Goal: Task Accomplishment & Management: Complete application form

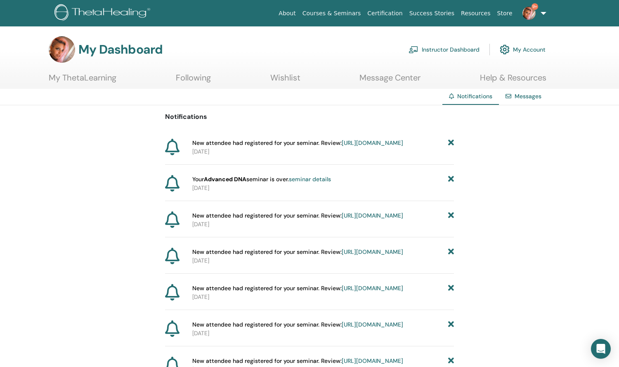
click at [532, 13] on img at bounding box center [529, 13] width 13 height 13
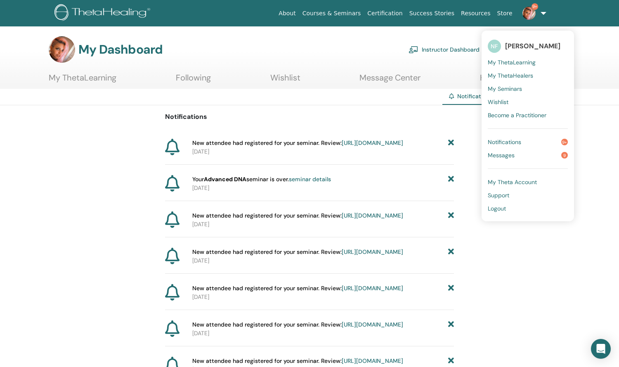
click at [531, 156] on link "Messages 9" at bounding box center [528, 155] width 80 height 13
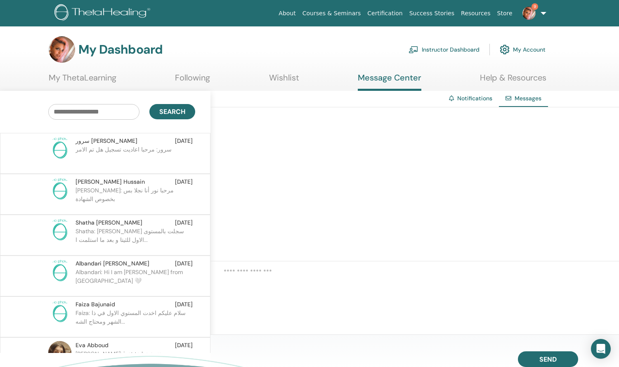
scroll to position [2, 0]
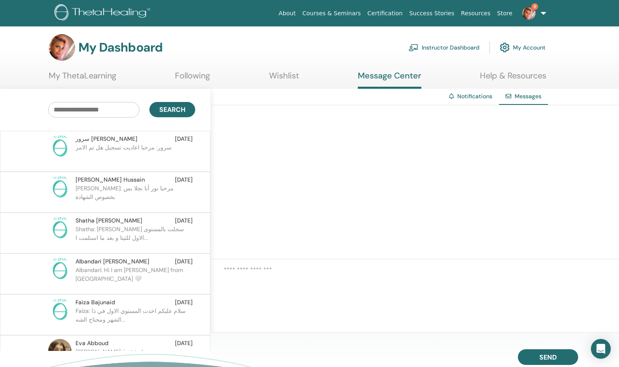
click at [433, 47] on link "Instructor Dashboard" at bounding box center [444, 47] width 71 height 18
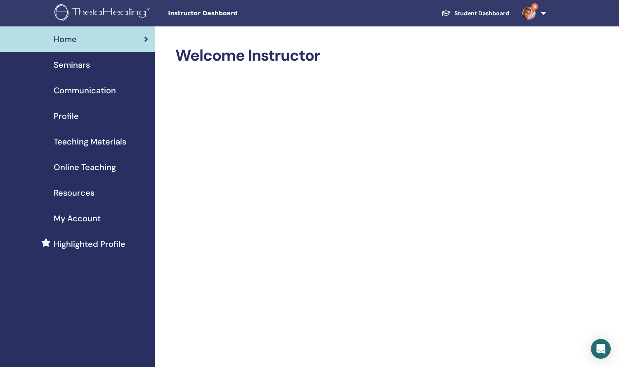
click at [185, 12] on span "Instructor Dashboard" at bounding box center [230, 13] width 124 height 9
click at [88, 68] on span "Seminars" at bounding box center [72, 65] width 36 height 12
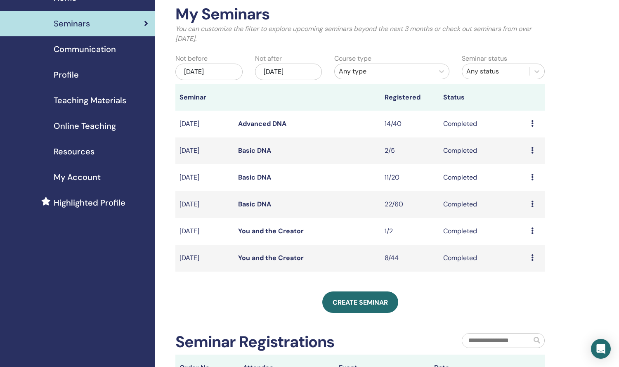
scroll to position [44, 0]
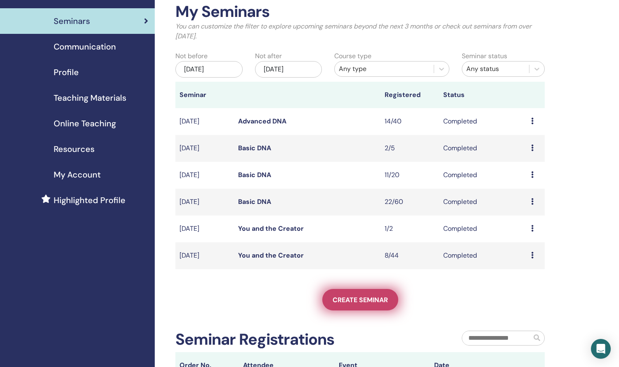
click at [356, 303] on span "Create seminar" at bounding box center [360, 300] width 55 height 9
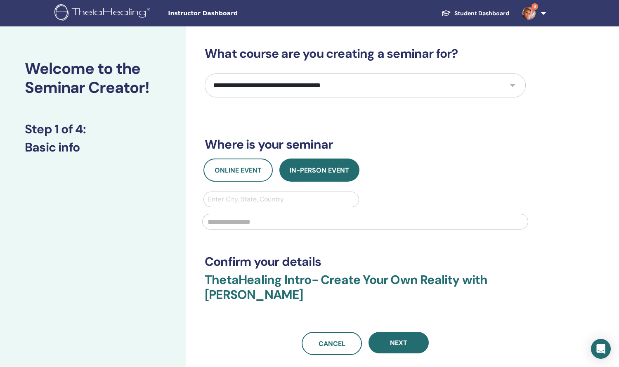
click at [261, 90] on select "**********" at bounding box center [365, 86] width 321 height 24
select select "**"
click at [205, 74] on select "**********" at bounding box center [365, 86] width 321 height 24
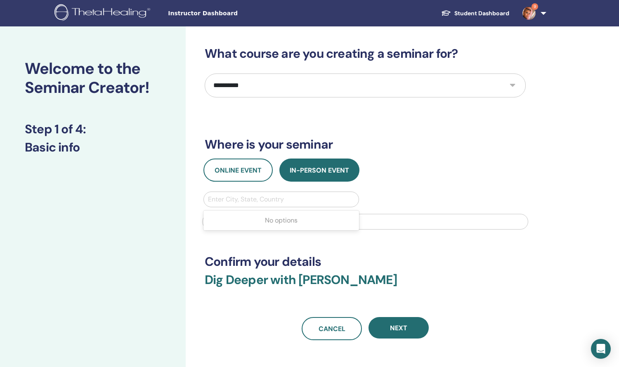
click at [262, 200] on div at bounding box center [281, 200] width 147 height 12
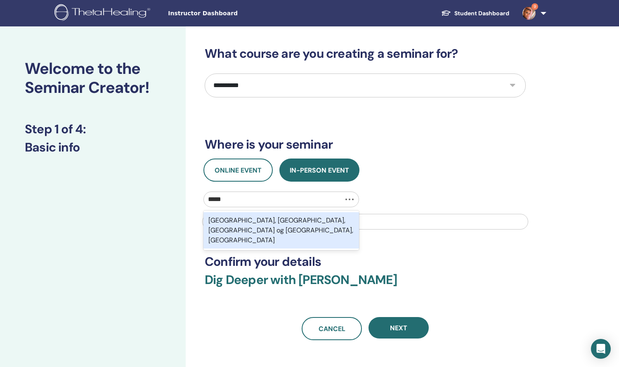
type input "******"
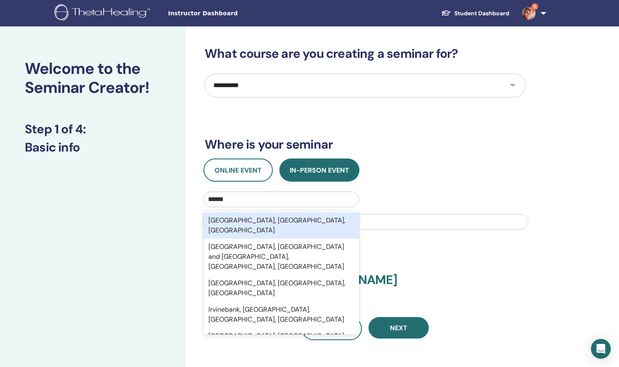
click at [260, 221] on div "[GEOGRAPHIC_DATA], [GEOGRAPHIC_DATA], [GEOGRAPHIC_DATA]" at bounding box center [282, 225] width 156 height 26
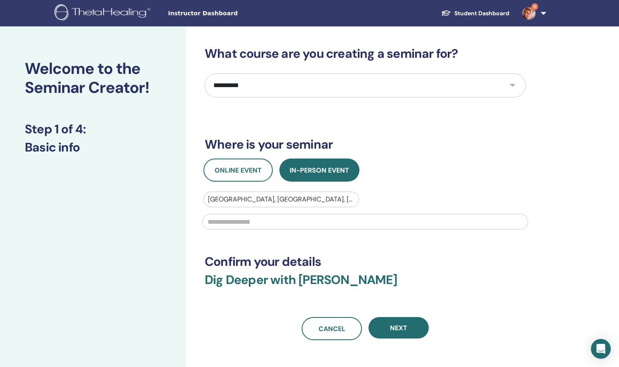
click at [260, 223] on input "text" at bounding box center [365, 222] width 326 height 16
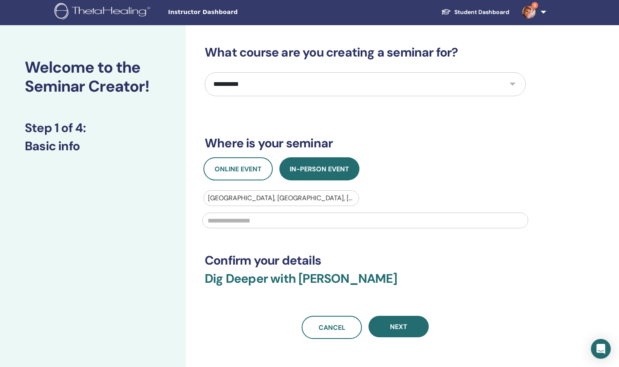
scroll to position [2, 0]
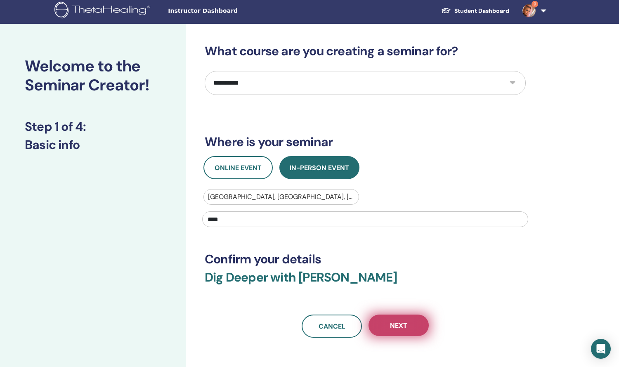
type input "****"
click at [384, 326] on button "Next" at bounding box center [399, 325] width 60 height 21
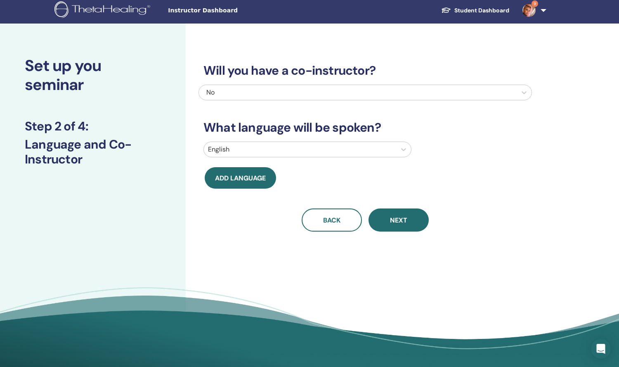
click at [259, 149] on div at bounding box center [300, 150] width 184 height 12
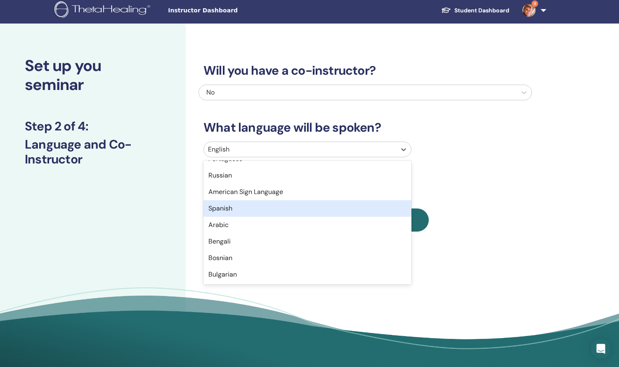
scroll to position [84, 0]
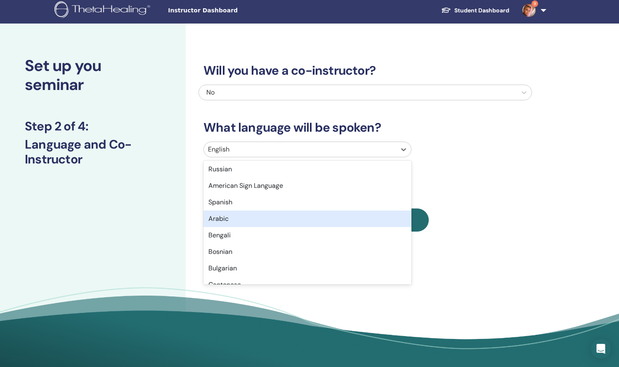
click at [246, 218] on div "Arabic" at bounding box center [308, 219] width 208 height 17
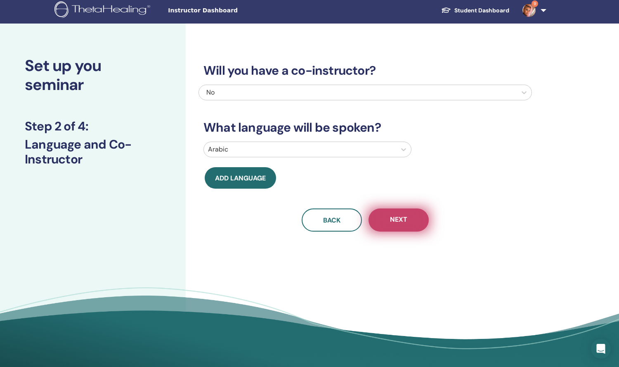
click at [402, 224] on span "Next" at bounding box center [398, 220] width 17 height 10
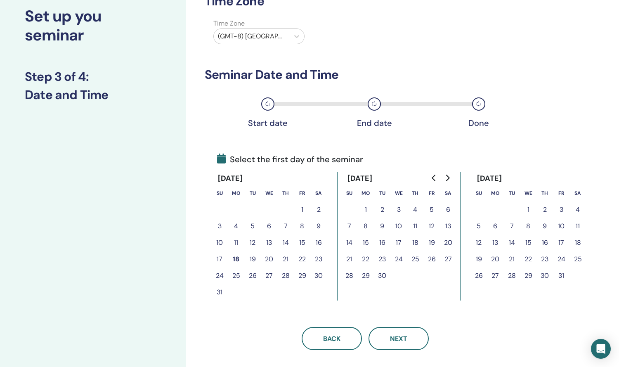
scroll to position [52, 0]
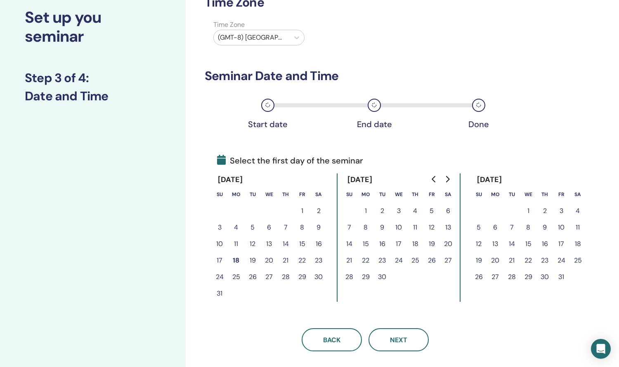
click at [252, 260] on button "19" at bounding box center [252, 260] width 17 height 17
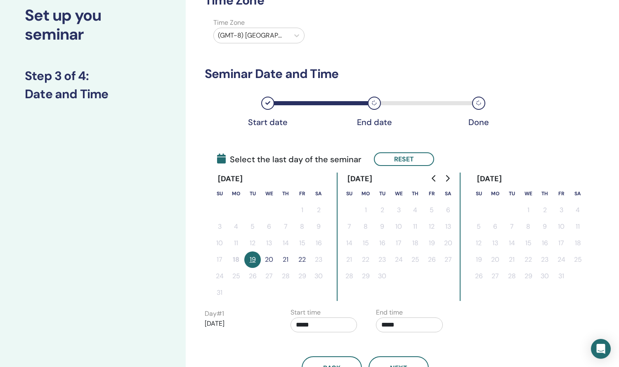
scroll to position [52, 0]
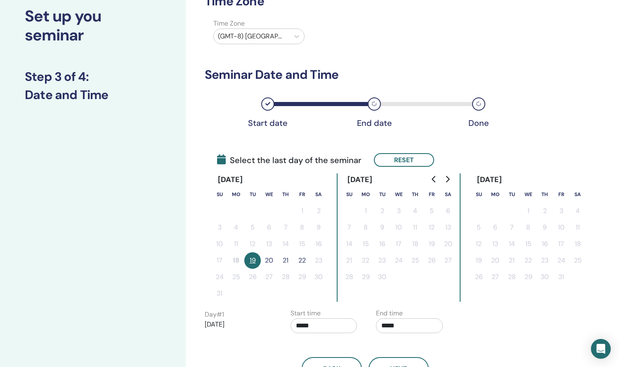
click at [266, 260] on button "20" at bounding box center [269, 260] width 17 height 17
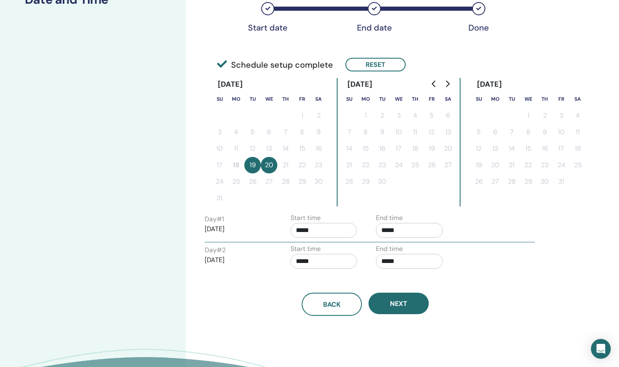
scroll to position [159, 0]
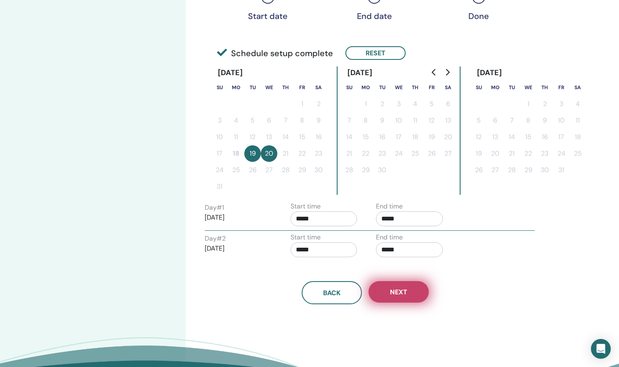
click at [391, 295] on span "Next" at bounding box center [398, 292] width 17 height 9
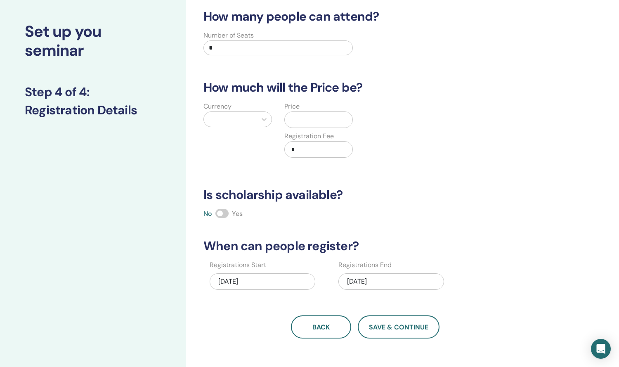
scroll to position [0, 0]
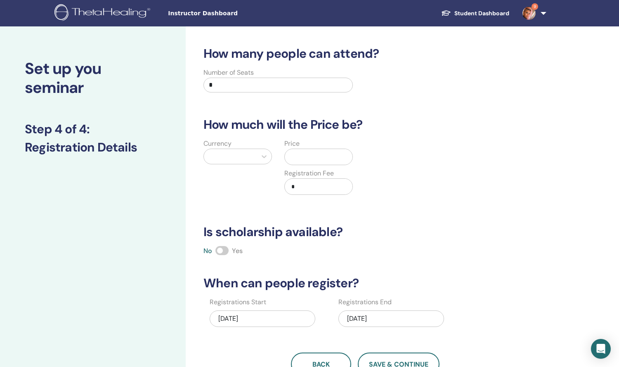
drag, startPoint x: 213, startPoint y: 84, endPoint x: 190, endPoint y: 85, distance: 23.1
click at [190, 85] on div "How many people can attend? Number of Seats * How much will the Price be? Curre…" at bounding box center [392, 258] width 413 height 465
type input "**"
click at [232, 157] on div at bounding box center [230, 157] width 45 height 12
type input "***"
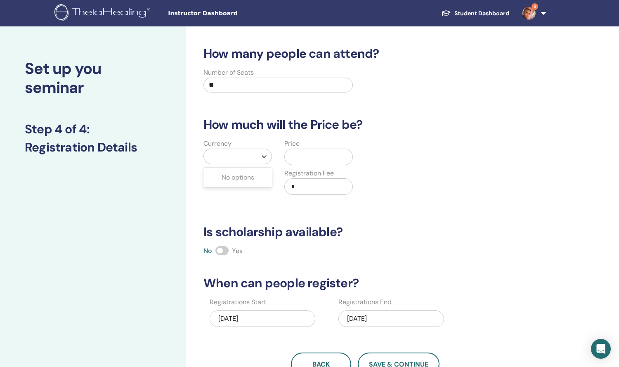
click at [249, 154] on div at bounding box center [230, 157] width 45 height 12
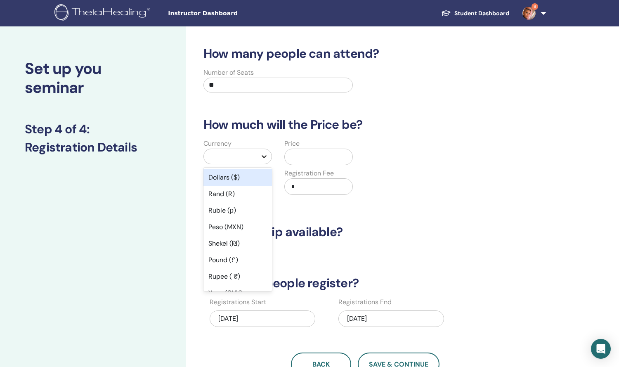
click at [262, 154] on icon at bounding box center [264, 156] width 8 height 8
click at [248, 176] on div "Dollars ($)" at bounding box center [238, 177] width 69 height 17
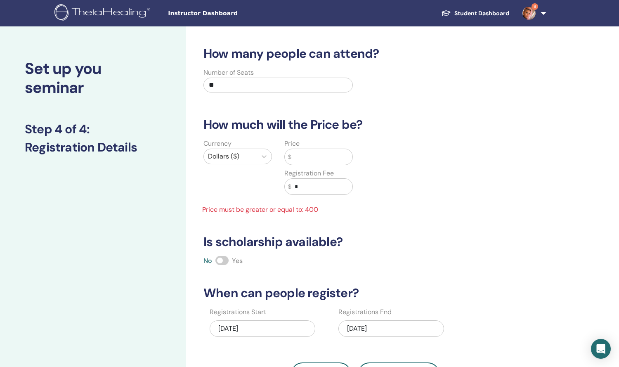
drag, startPoint x: 287, startPoint y: 152, endPoint x: 293, endPoint y: 155, distance: 6.5
click at [287, 152] on div "$" at bounding box center [319, 157] width 69 height 17
click at [293, 154] on input "text" at bounding box center [322, 157] width 61 height 16
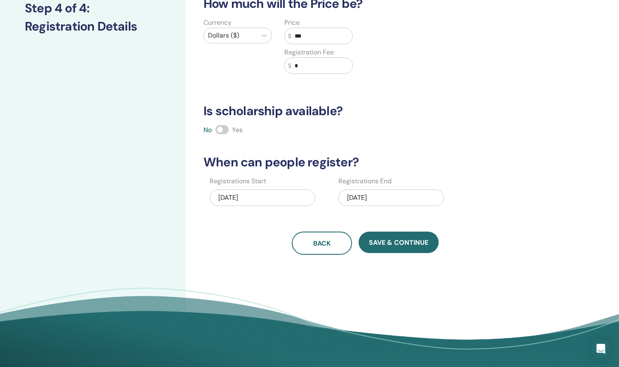
scroll to position [120, 0]
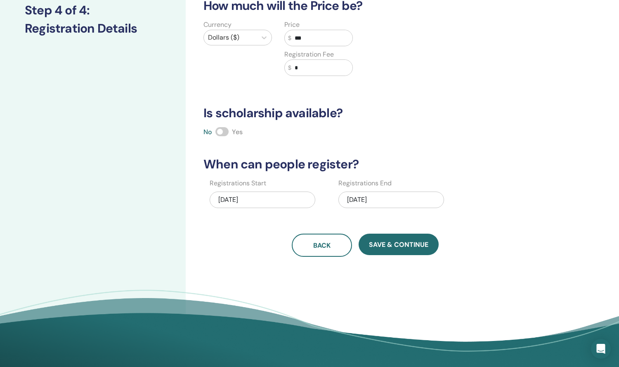
type input "***"
click at [387, 199] on div "[DATE]" at bounding box center [392, 200] width 106 height 17
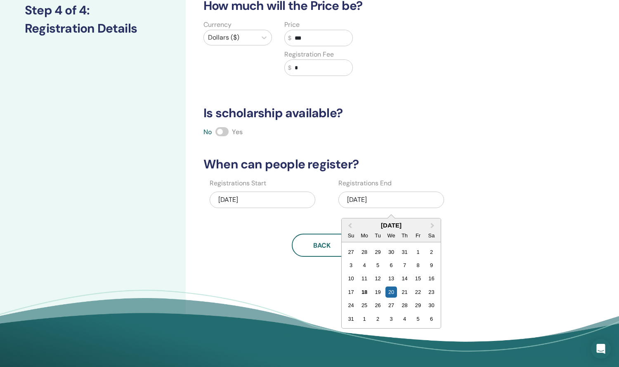
scroll to position [123, 0]
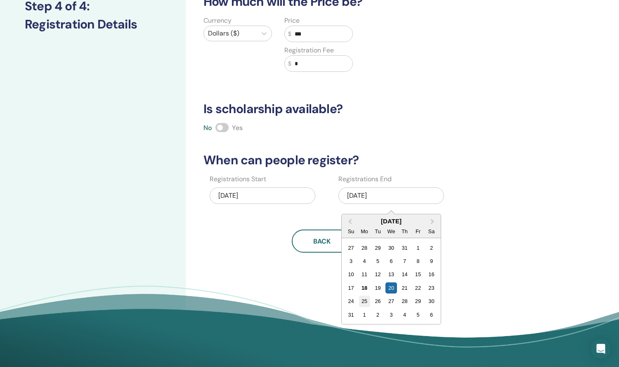
click at [364, 304] on div "25" at bounding box center [364, 301] width 11 height 11
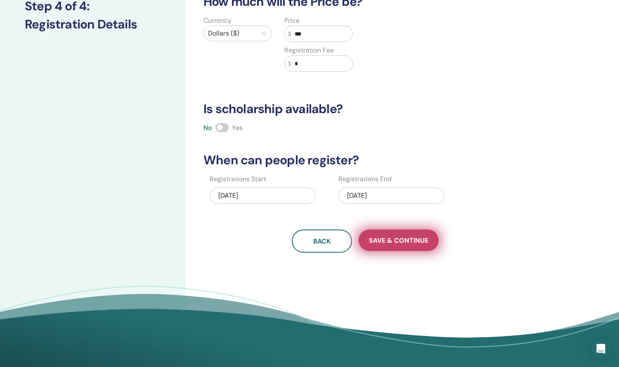
click at [392, 242] on span "Save & Continue" at bounding box center [398, 240] width 59 height 9
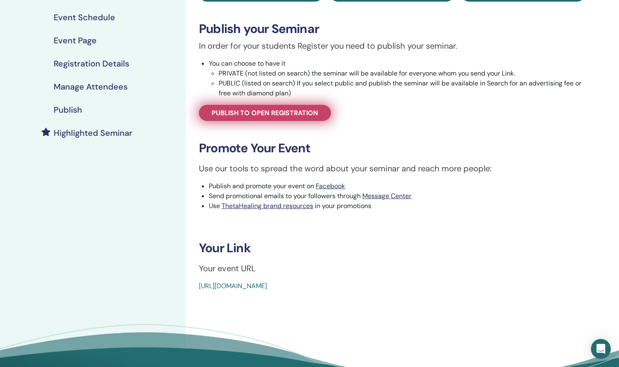
scroll to position [116, 0]
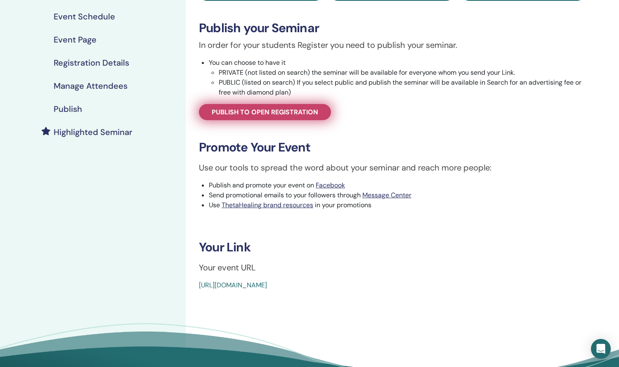
click at [294, 118] on link "Publish to open registration" at bounding box center [265, 112] width 132 height 16
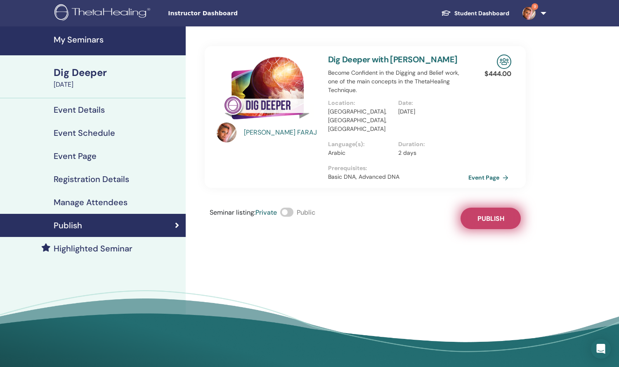
click at [488, 214] on span "Publish" at bounding box center [491, 218] width 27 height 9
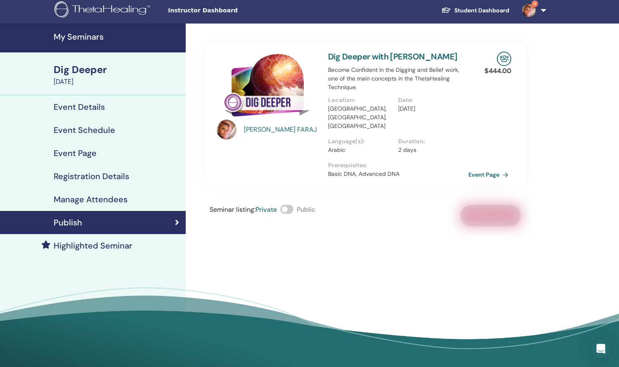
scroll to position [3, 0]
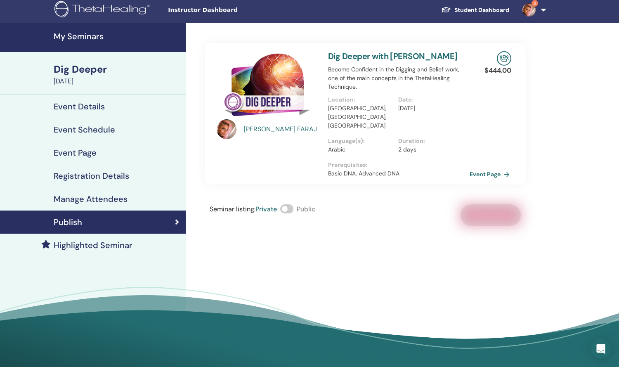
click at [484, 168] on link "Event Page" at bounding box center [491, 174] width 43 height 12
